Goal: Communication & Community: Answer question/provide support

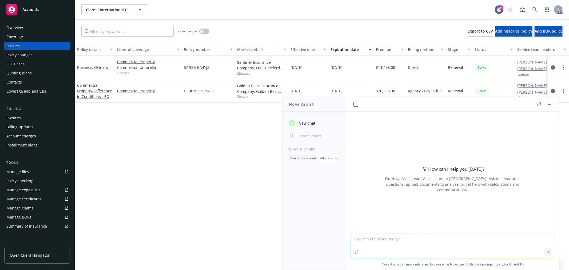
click at [390, 245] on textarea at bounding box center [453, 246] width 204 height 25
paste textarea "Hi [PERSON_NAME], Thank you so much for your response! We received a reply from…"
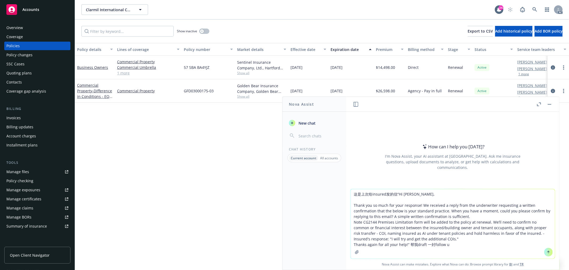
type textarea "这是上次给insured发的信“Hi [PERSON_NAME], Thank you so much for your response! We recei…"
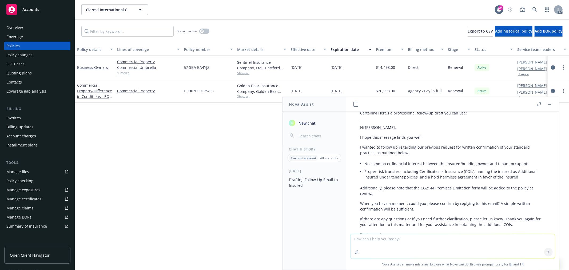
scroll to position [73, 0]
click at [374, 244] on textarea at bounding box center [453, 246] width 204 height 25
type textarea "简洁版"
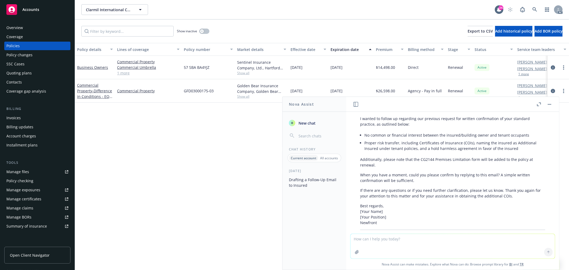
scroll to position [220, 0]
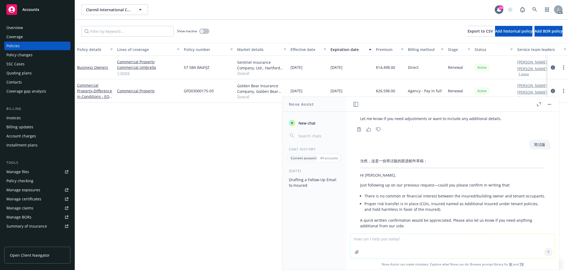
click at [372, 241] on textarea at bounding box center [453, 246] width 204 height 25
type textarea "礼貌的"
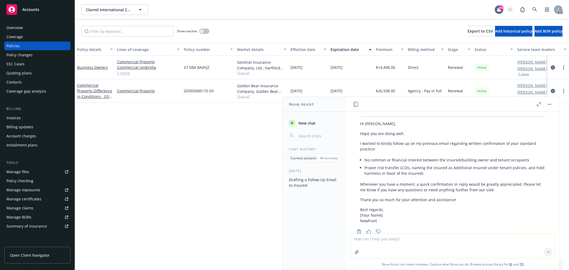
scroll to position [400, 0]
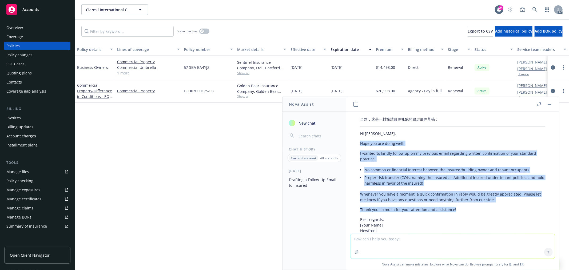
drag, startPoint x: 363, startPoint y: 150, endPoint x: 484, endPoint y: 215, distance: 137.4
click at [484, 215] on div "当然，这是一封简洁且更礼貌的跟进邮件草稿： Hi [PERSON_NAME], Hope you are doing well. I wanted to ki…" at bounding box center [453, 174] width 196 height 121
copy div "Hope you are doing well. I wanted to kindly follow up on my previous email rega…"
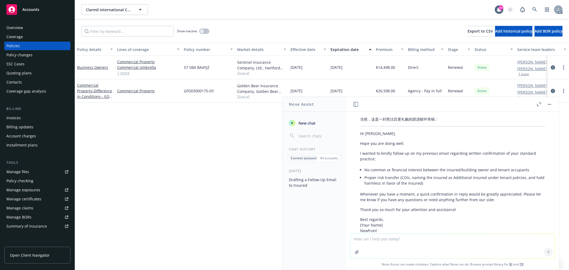
click at [417, 239] on textarea at bounding box center [453, 246] width 204 height 25
paste textarea "Hey [PERSON_NAME], Thank you for reaching out! Apologies for the system reminde…"
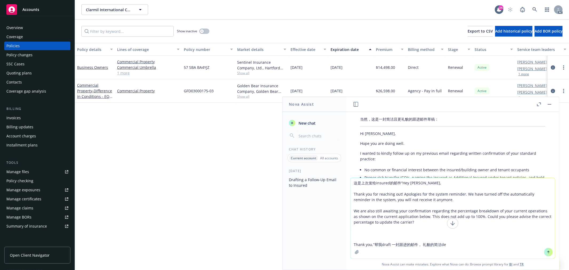
type textarea "这是上次发给insured的邮件“Hey [PERSON_NAME], Thank you for reaching out! Apologies for t…"
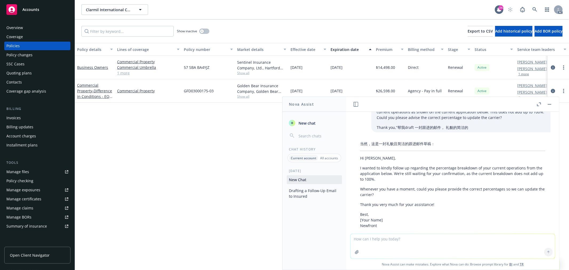
scroll to position [600, 0]
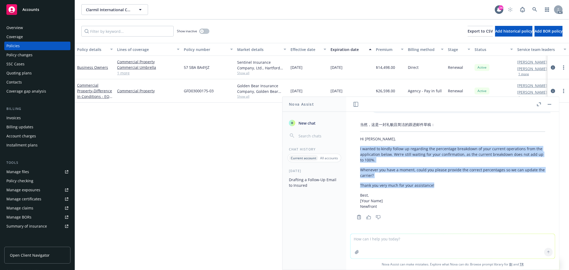
drag, startPoint x: 434, startPoint y: 185, endPoint x: 357, endPoint y: 150, distance: 84.8
click at [357, 150] on div "当然，这是一封礼貌且简洁的跟进邮件草稿： Hi [PERSON_NAME], I wanted to kindly follow up regarding t…" at bounding box center [453, 166] width 196 height 92
copy div "I wanted to kindly follow up regarding the percentage breakdown of your current…"
